Goal: Transaction & Acquisition: Purchase product/service

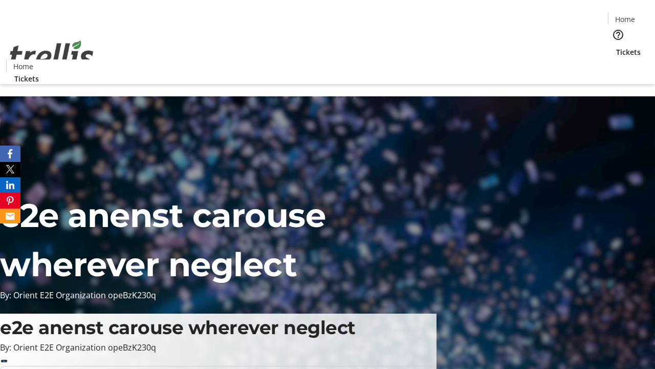
click at [616, 47] on span "Tickets" at bounding box center [628, 52] width 25 height 11
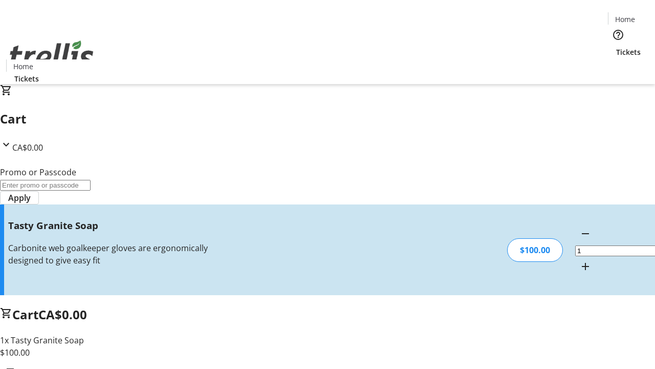
type input "FREE"
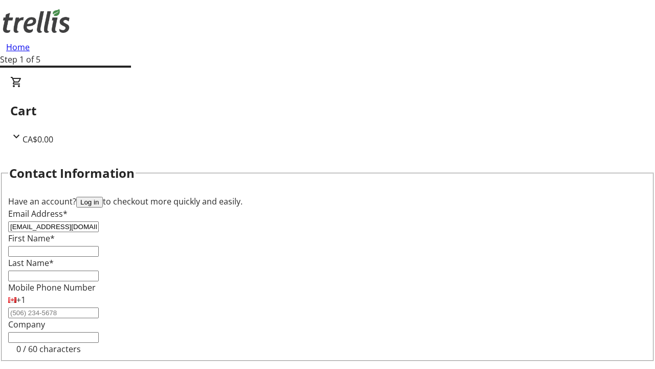
type input "[EMAIL_ADDRESS][DOMAIN_NAME]"
type input "[PERSON_NAME]"
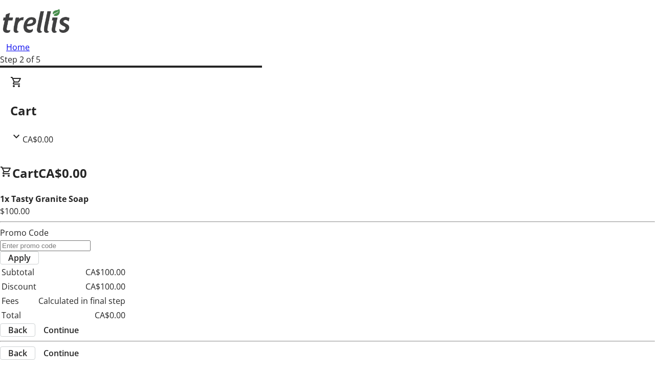
click at [79, 324] on span "Continue" at bounding box center [61, 330] width 35 height 12
